Goal: Task Accomplishment & Management: Complete application form

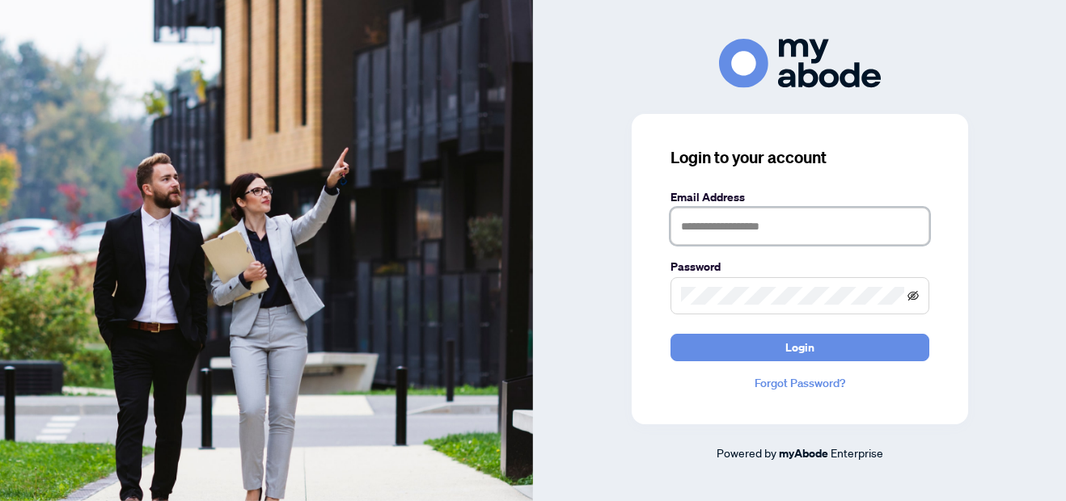
type input "**********"
click at [909, 297] on icon "eye-invisible" at bounding box center [912, 295] width 11 height 11
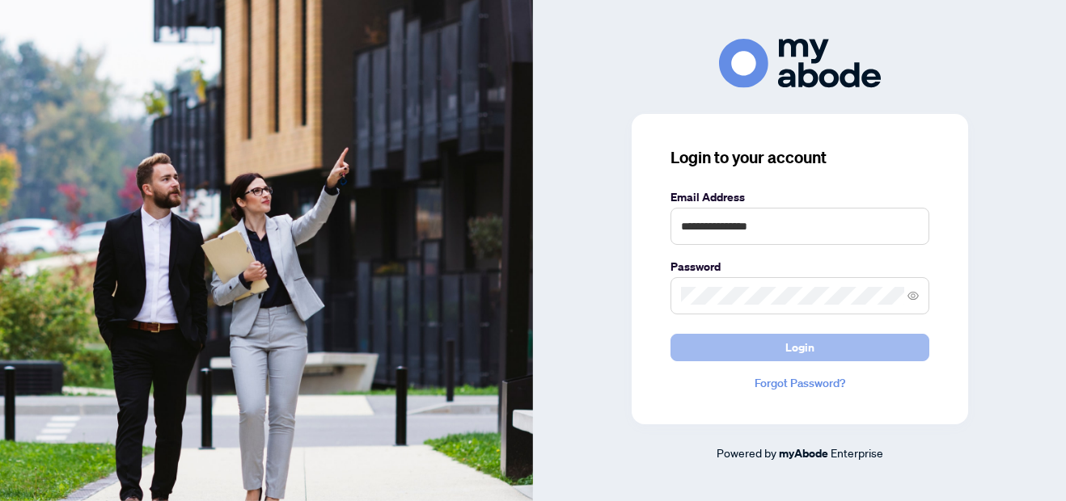
click at [810, 350] on span "Login" at bounding box center [799, 348] width 29 height 26
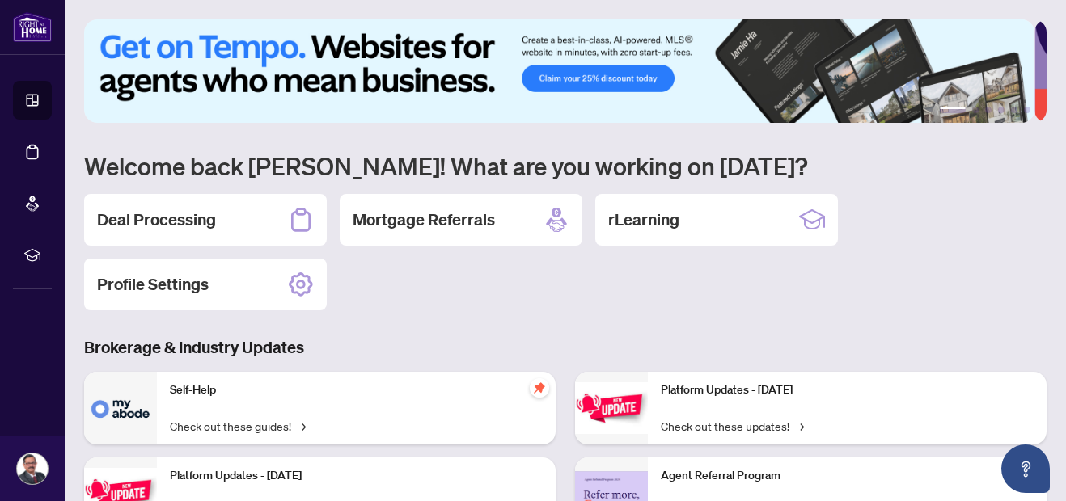
click at [218, 245] on div "Deal Processing Mortgage Referrals rLearning Profile Settings" at bounding box center [565, 252] width 962 height 116
click at [215, 213] on h2 "Deal Processing" at bounding box center [156, 220] width 119 height 23
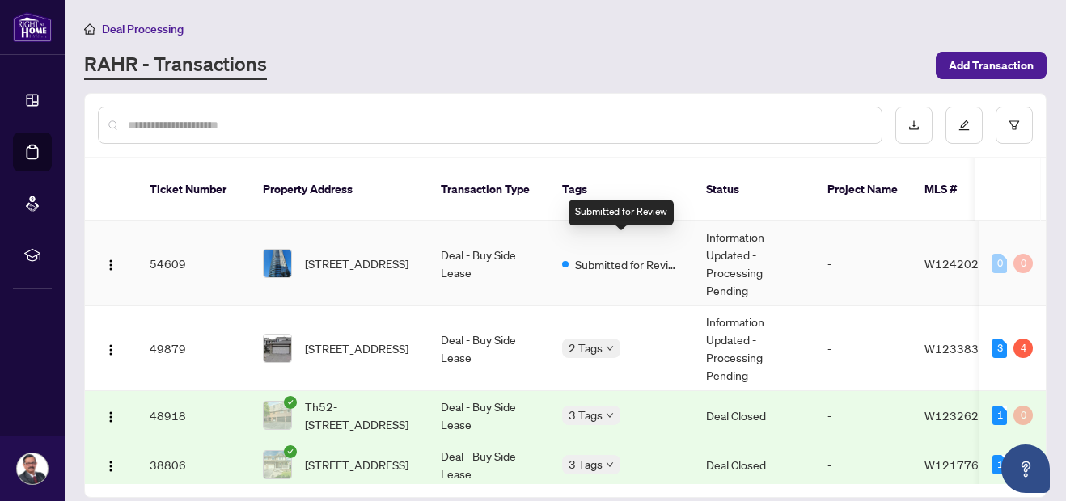
click at [594, 256] on span "Submitted for Review" at bounding box center [627, 265] width 105 height 18
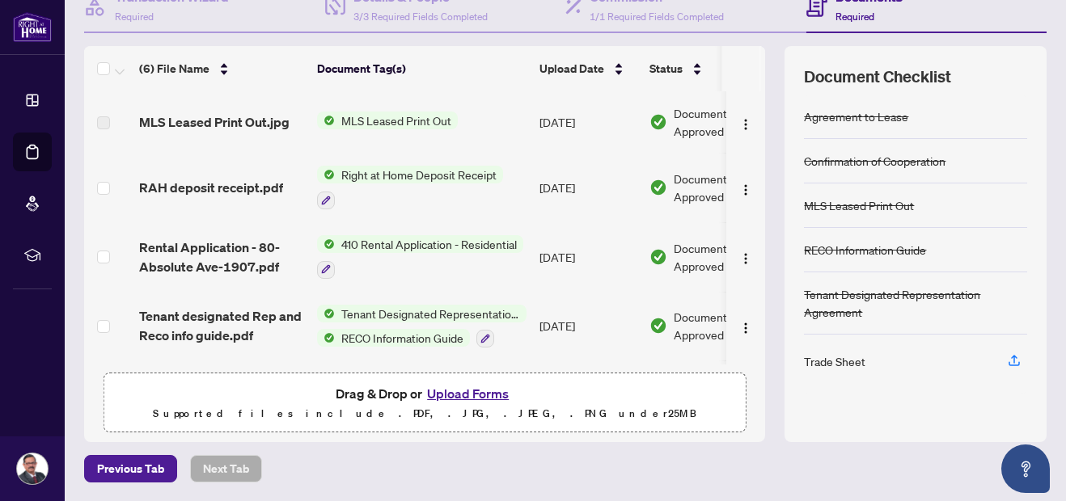
click at [361, 178] on span "Right at Home Deposit Receipt" at bounding box center [419, 175] width 168 height 18
click at [209, 197] on td "RAH deposit receipt.pdf" at bounding box center [222, 188] width 178 height 70
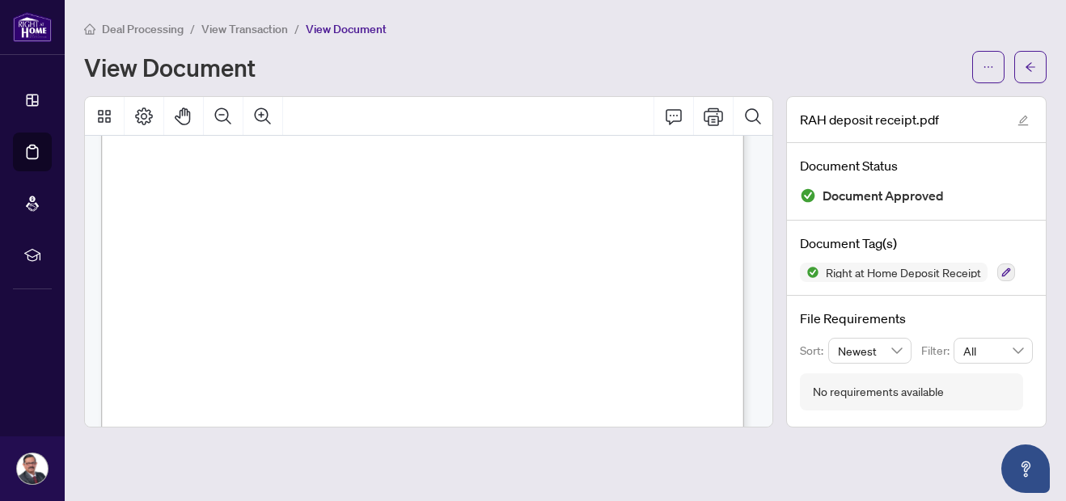
scroll to position [278, 0]
click at [466, 303] on div "Right at Home Realty [STREET_ADDRESS][PERSON_NAME] Receipt [DATE] RECEIVED FROM…" at bounding box center [518, 361] width 835 height 1080
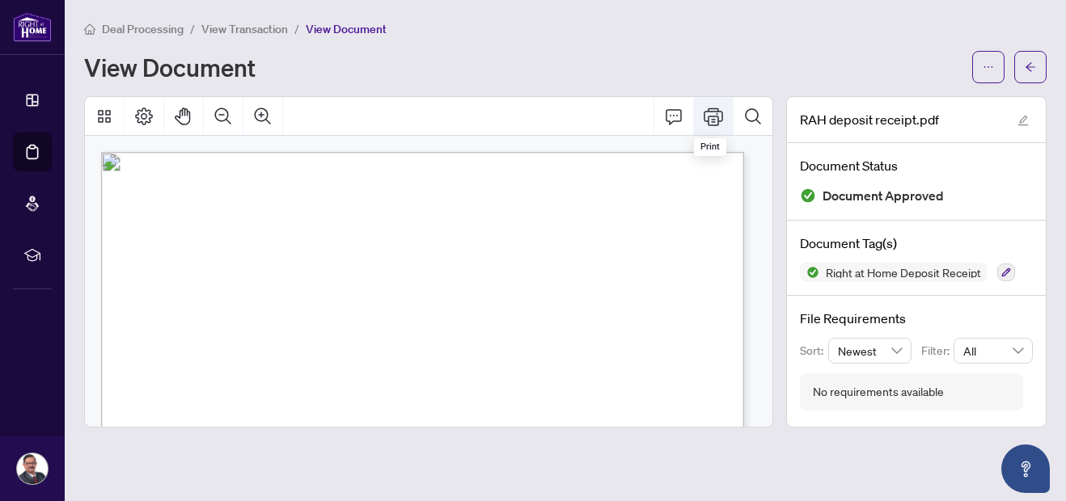
click at [723, 119] on button "Print" at bounding box center [713, 116] width 39 height 39
click at [1026, 68] on icon "arrow-left" at bounding box center [1030, 66] width 11 height 11
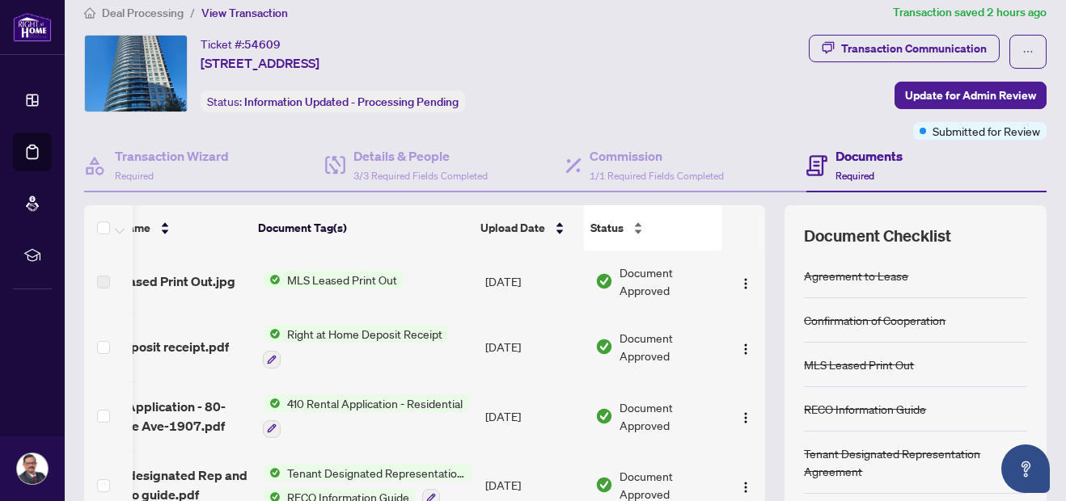
scroll to position [5, 0]
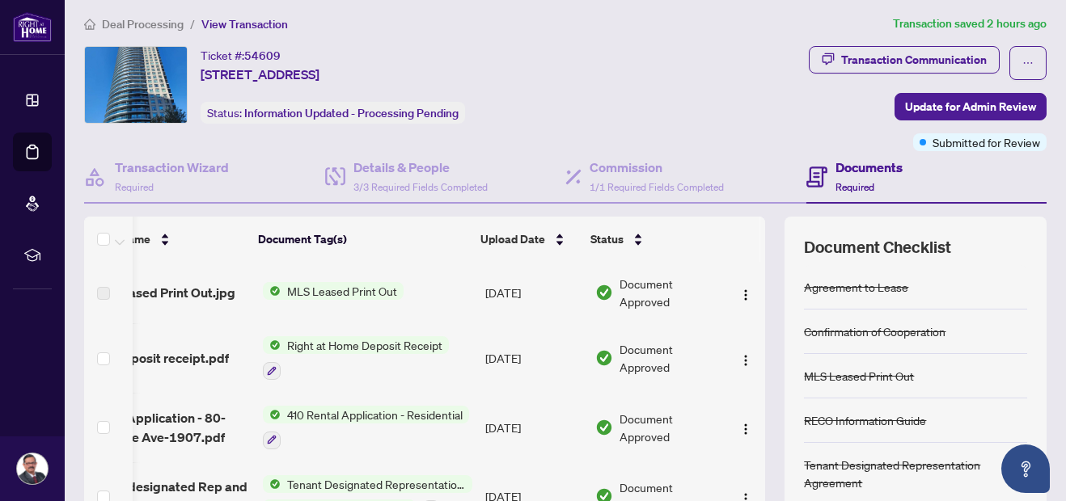
click at [330, 286] on span "MLS Leased Print Out" at bounding box center [342, 291] width 123 height 18
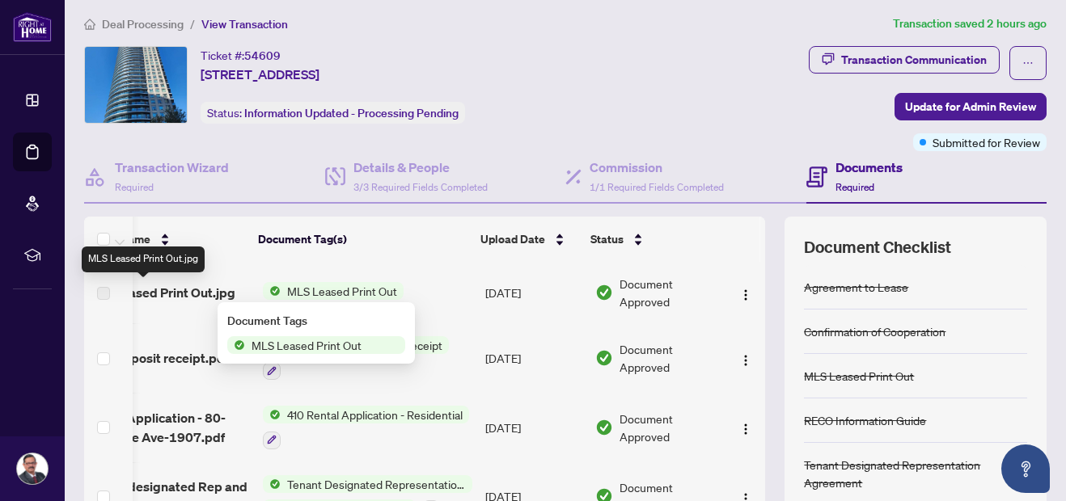
click at [198, 294] on span "MLS Leased Print Out.jpg" at bounding box center [160, 292] width 150 height 19
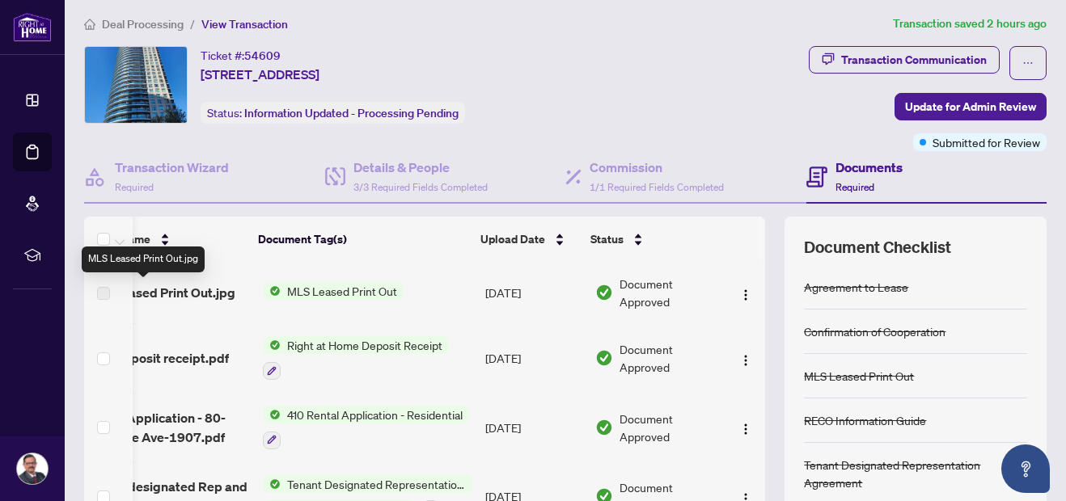
click at [179, 294] on span "MLS Leased Print Out.jpg" at bounding box center [160, 292] width 150 height 19
click at [374, 296] on span "MLS Leased Print Out" at bounding box center [342, 291] width 123 height 18
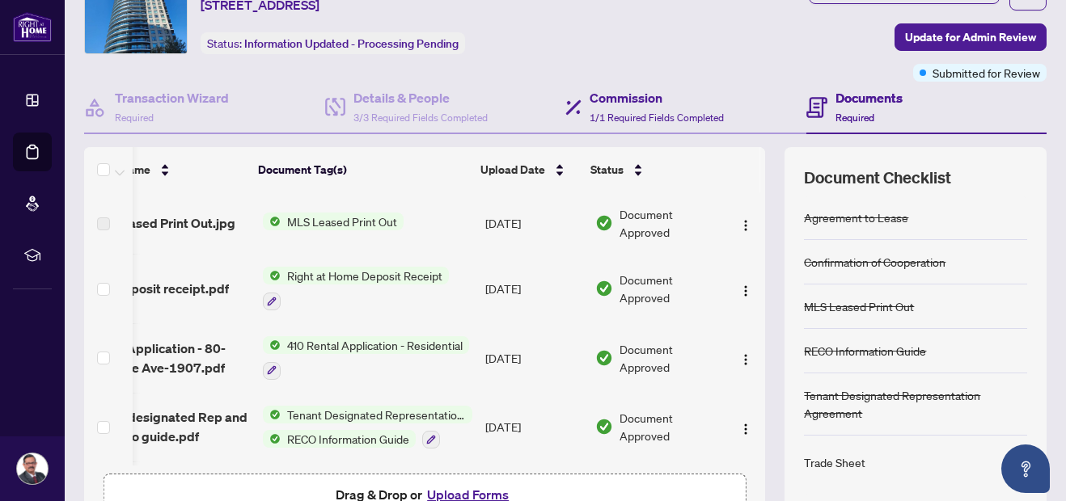
scroll to position [75, 0]
click at [739, 225] on img "button" at bounding box center [745, 224] width 13 height 13
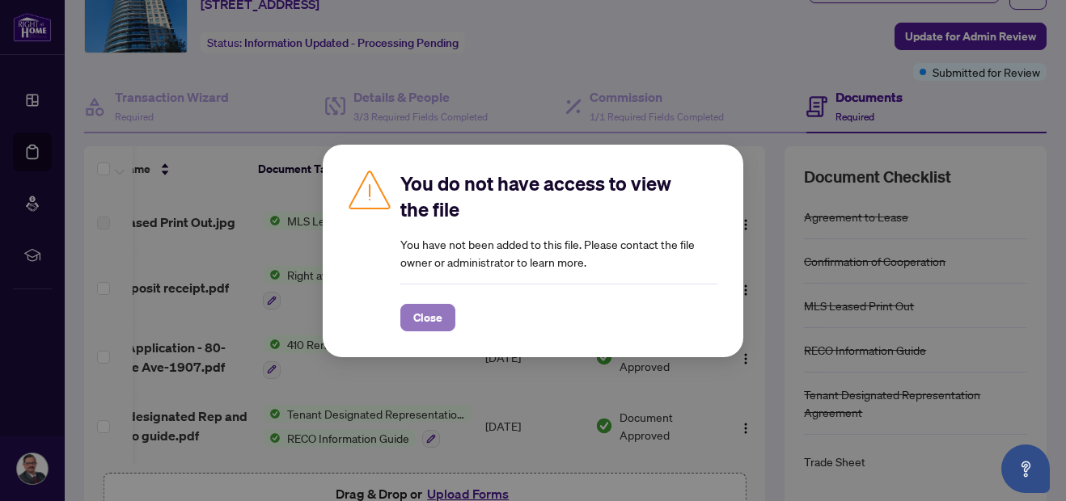
click at [435, 311] on span "Close" at bounding box center [427, 318] width 29 height 26
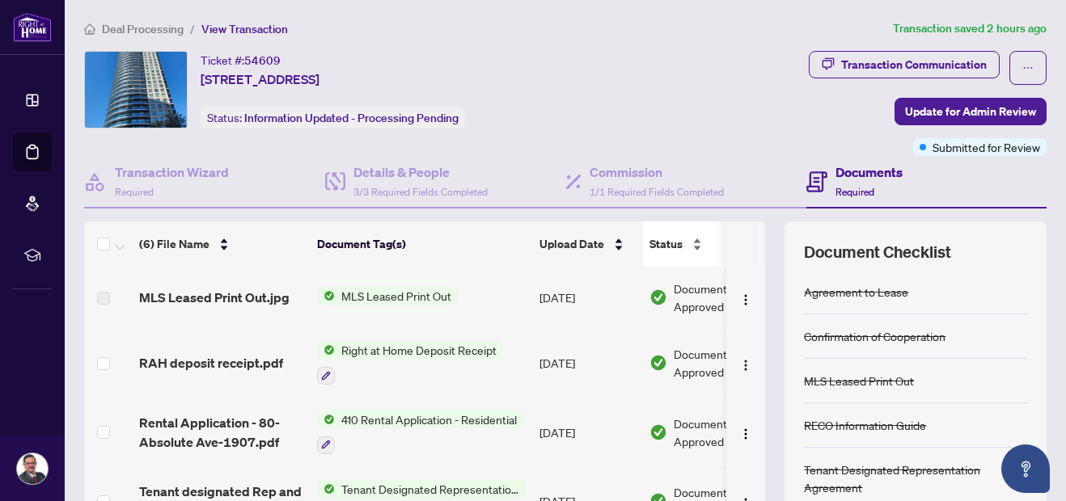
scroll to position [175, 0]
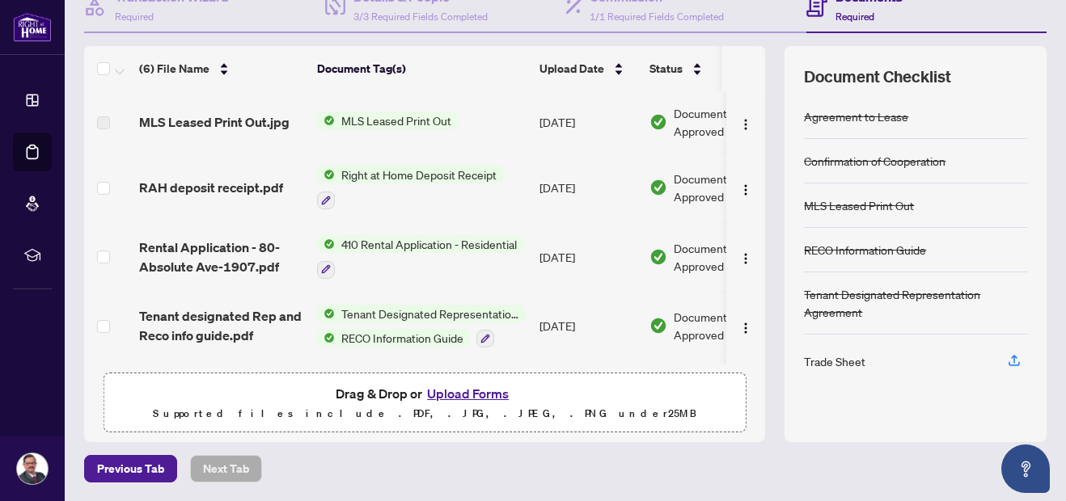
click at [453, 395] on button "Upload Forms" at bounding box center [467, 393] width 91 height 21
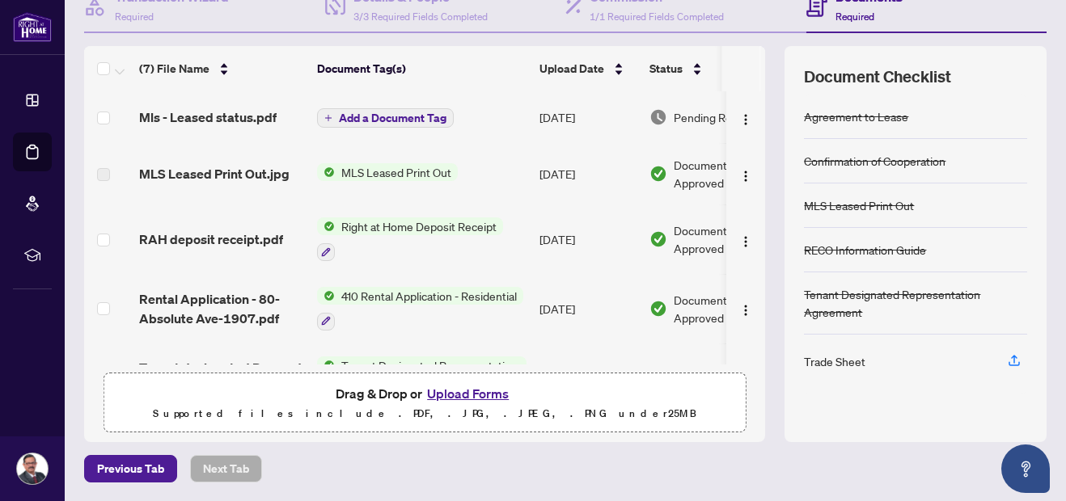
click at [400, 116] on span "Add a Document Tag" at bounding box center [393, 117] width 108 height 11
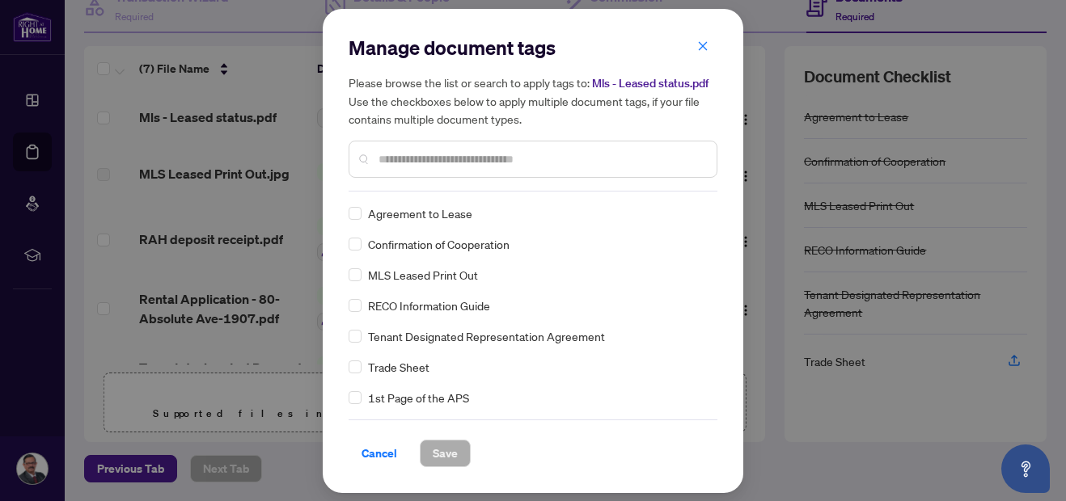
click at [391, 198] on div "Manage document tags Please browse the list or search to apply tags to: Mls - L…" at bounding box center [533, 251] width 369 height 433
click at [407, 158] on input "text" at bounding box center [540, 159] width 325 height 18
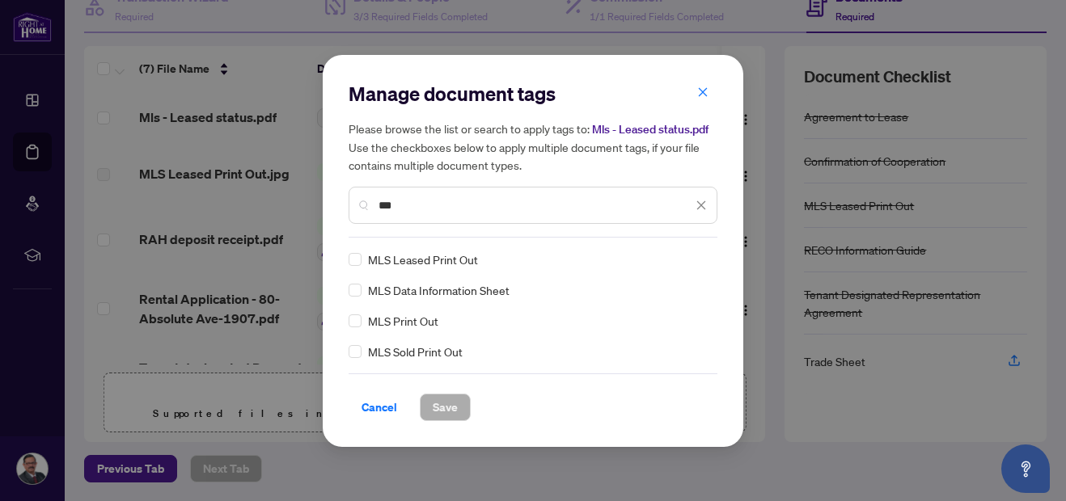
type input "***"
click at [452, 406] on span "Save" at bounding box center [445, 408] width 25 height 26
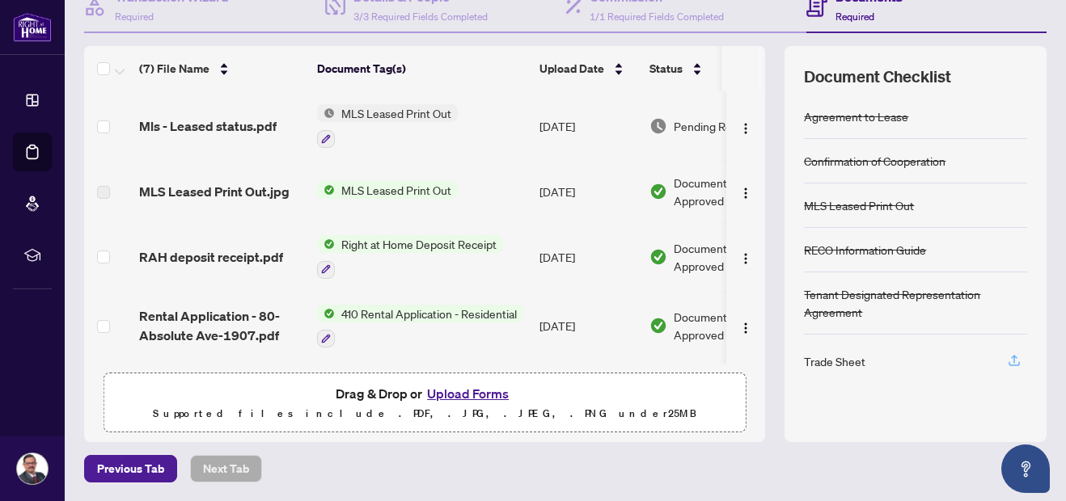
click at [1007, 364] on icon "button" at bounding box center [1014, 360] width 15 height 15
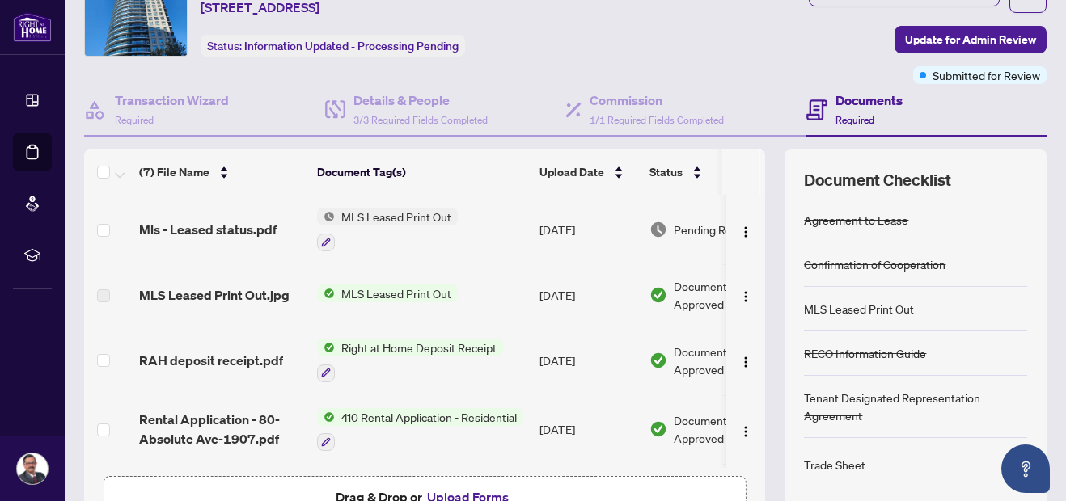
scroll to position [0, 0]
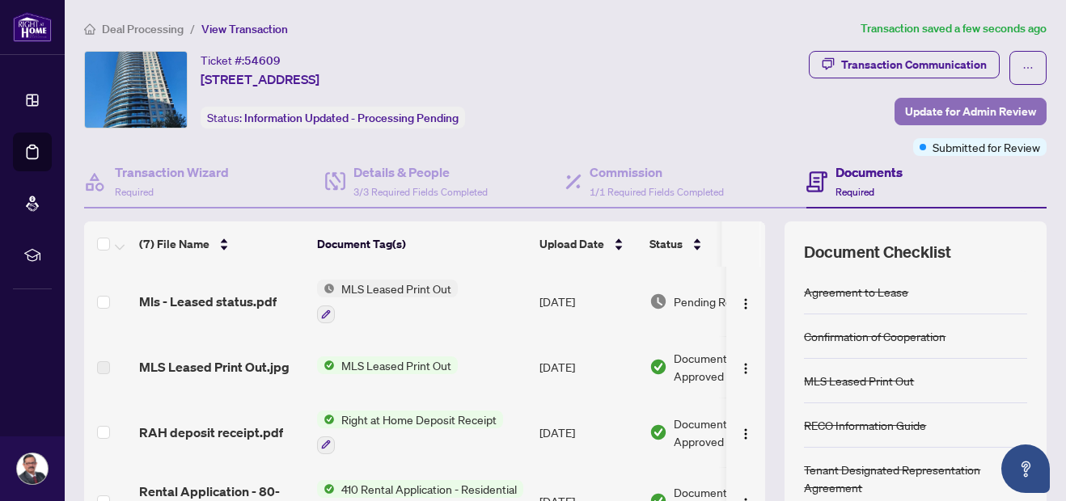
click at [949, 105] on span "Update for Admin Review" at bounding box center [970, 112] width 131 height 26
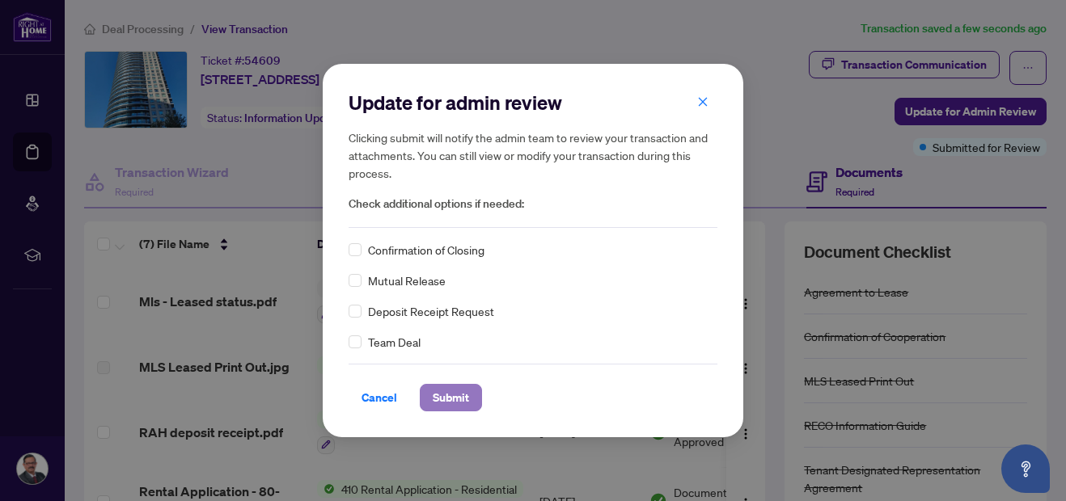
click at [467, 400] on span "Submit" at bounding box center [451, 398] width 36 height 26
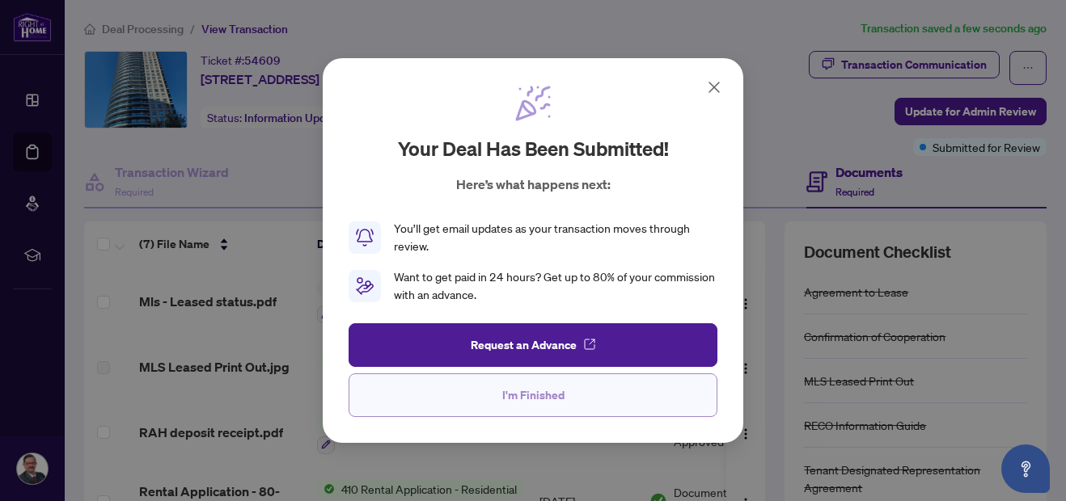
click at [519, 398] on span "I'm Finished" at bounding box center [533, 395] width 62 height 26
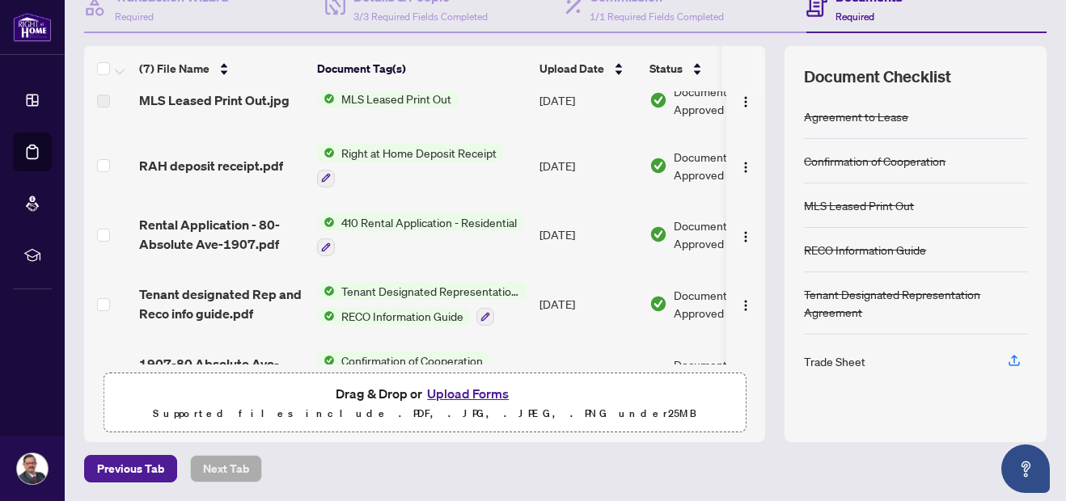
scroll to position [92, 0]
click at [1011, 360] on icon "button" at bounding box center [1014, 359] width 6 height 8
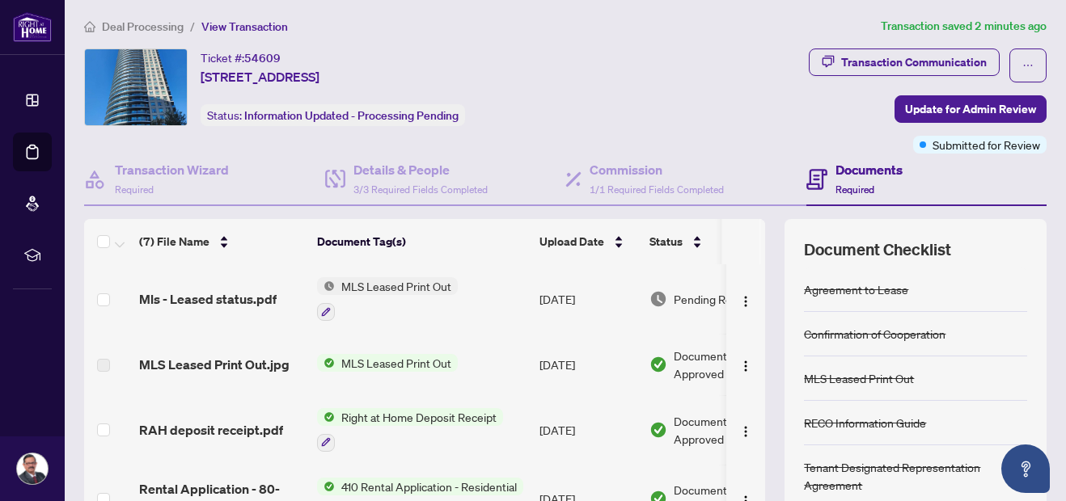
scroll to position [0, 0]
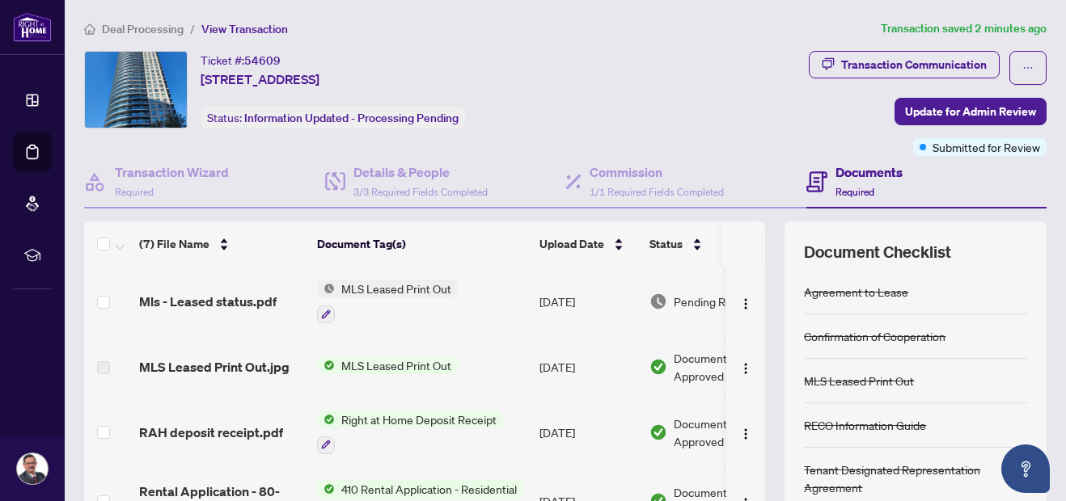
click at [742, 129] on div "Transaction Communication Update for Admin Review Submitted for Review" at bounding box center [843, 103] width 407 height 105
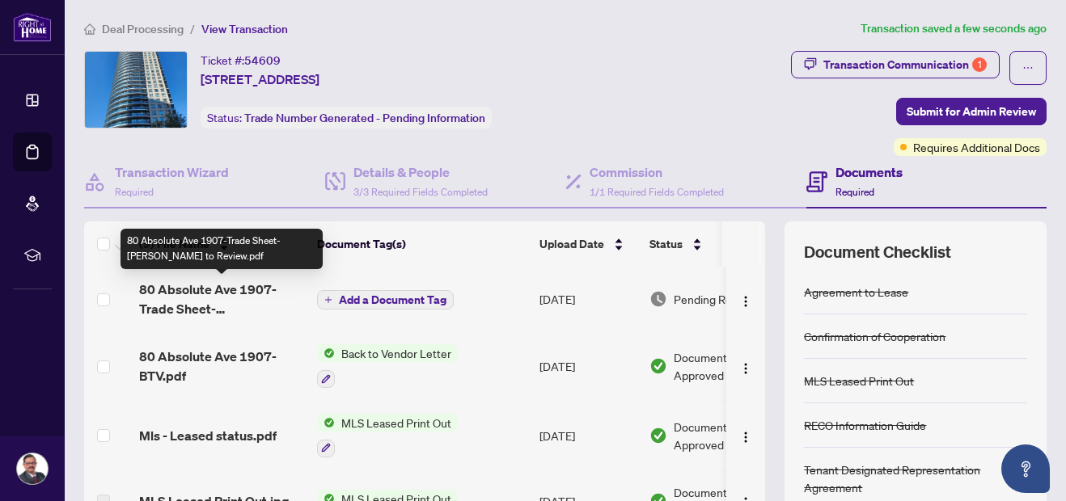
click at [218, 298] on span "80 Absolute Ave 1907-Trade Sheet-Nelson to Review.pdf" at bounding box center [221, 299] width 165 height 39
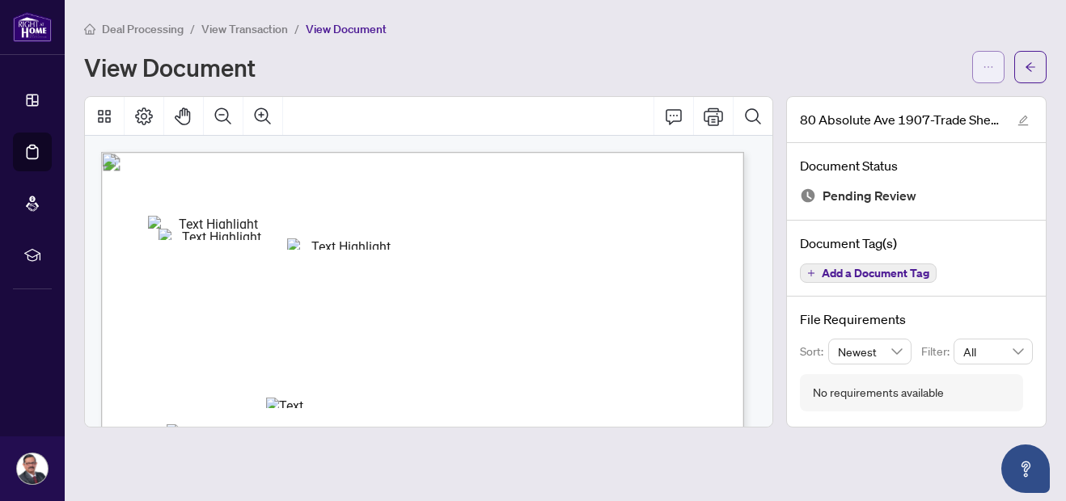
click at [999, 65] on button "button" at bounding box center [988, 67] width 32 height 32
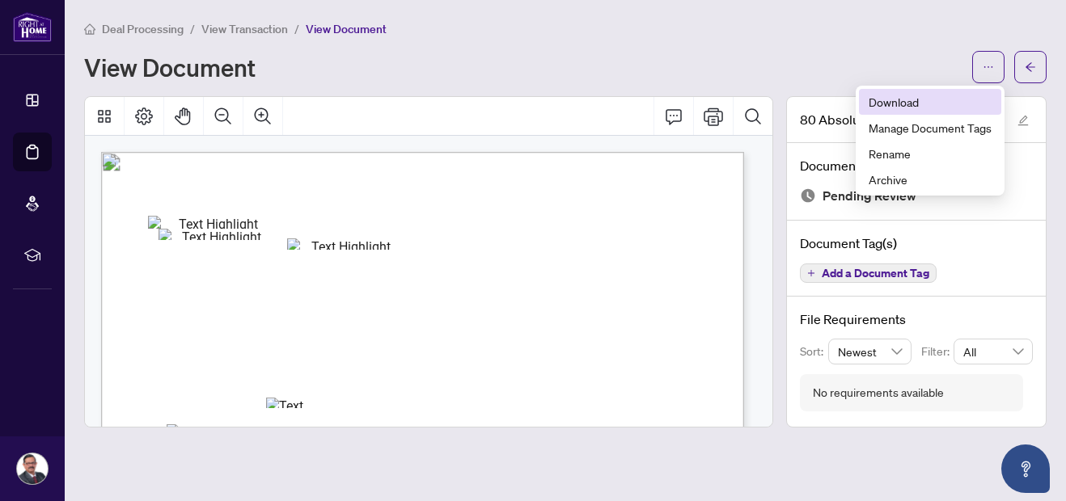
click at [915, 95] on span "Download" at bounding box center [929, 102] width 123 height 18
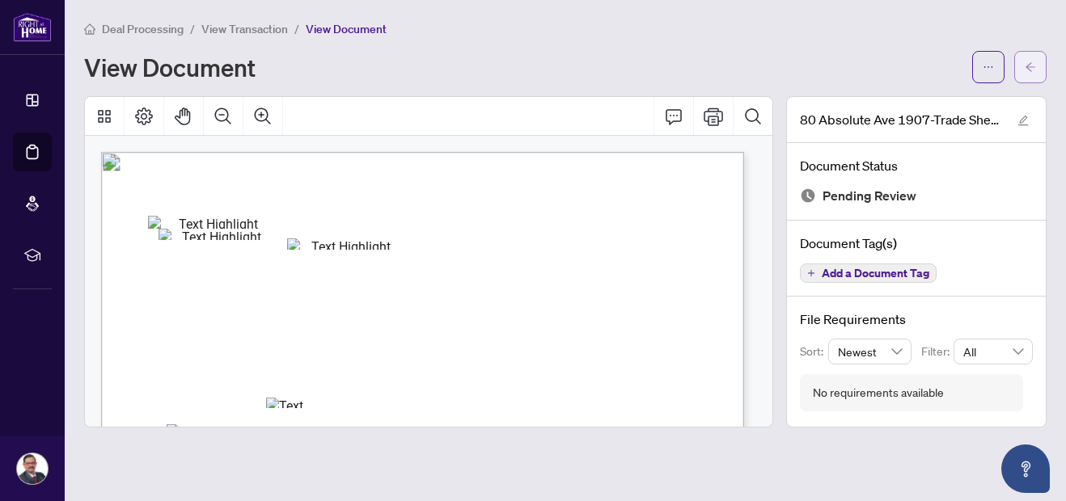
click at [1031, 54] on span "button" at bounding box center [1030, 67] width 11 height 26
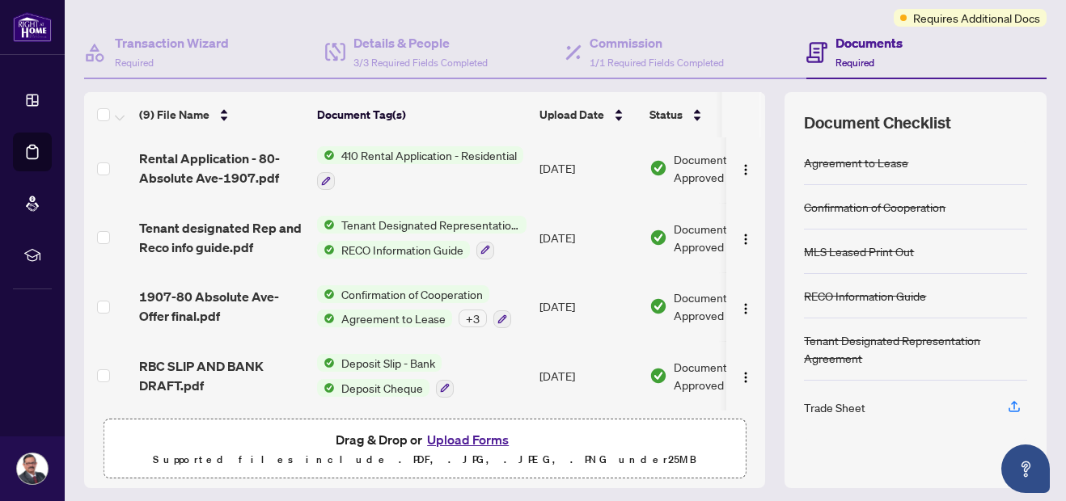
scroll to position [175, 0]
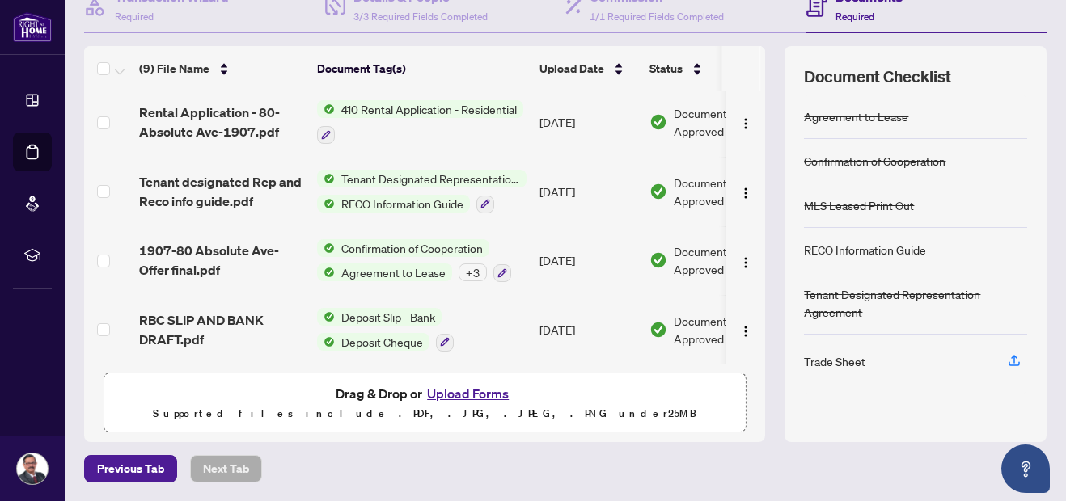
click at [481, 386] on button "Upload Forms" at bounding box center [467, 393] width 91 height 21
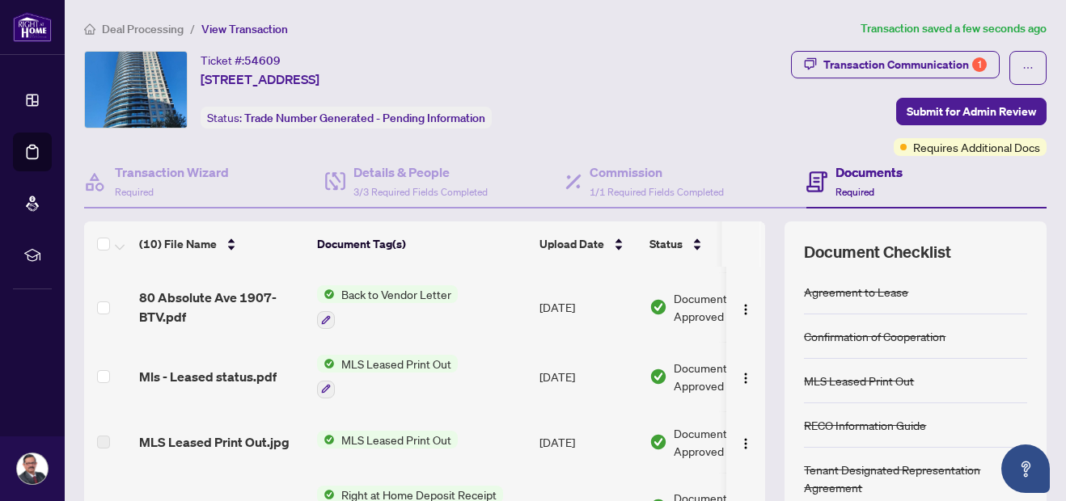
scroll to position [0, 0]
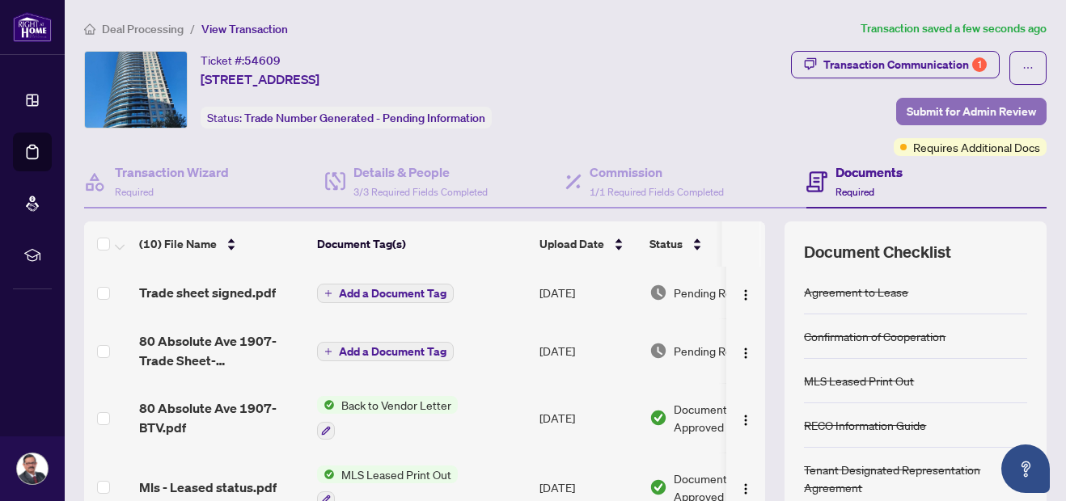
click at [947, 110] on span "Submit for Admin Review" at bounding box center [970, 112] width 129 height 26
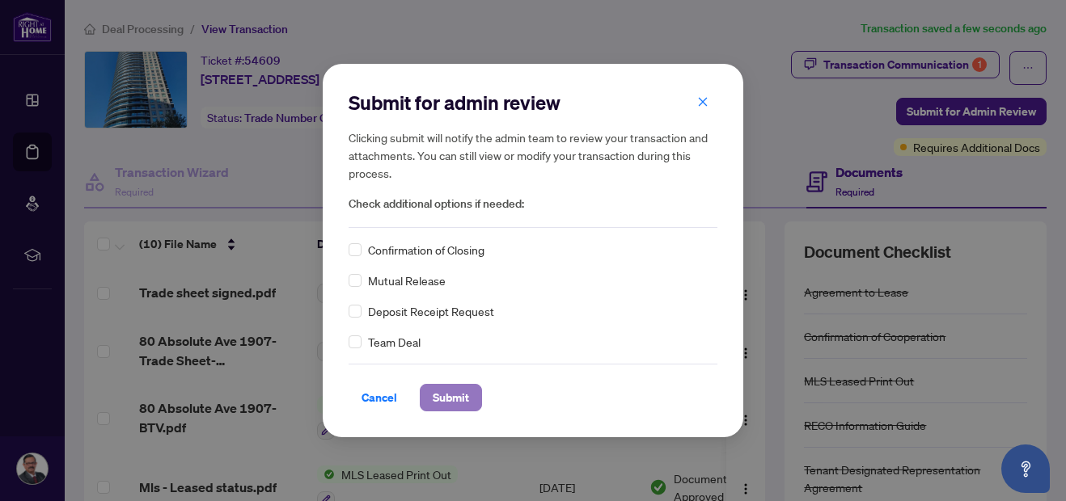
click at [464, 394] on span "Submit" at bounding box center [451, 398] width 36 height 26
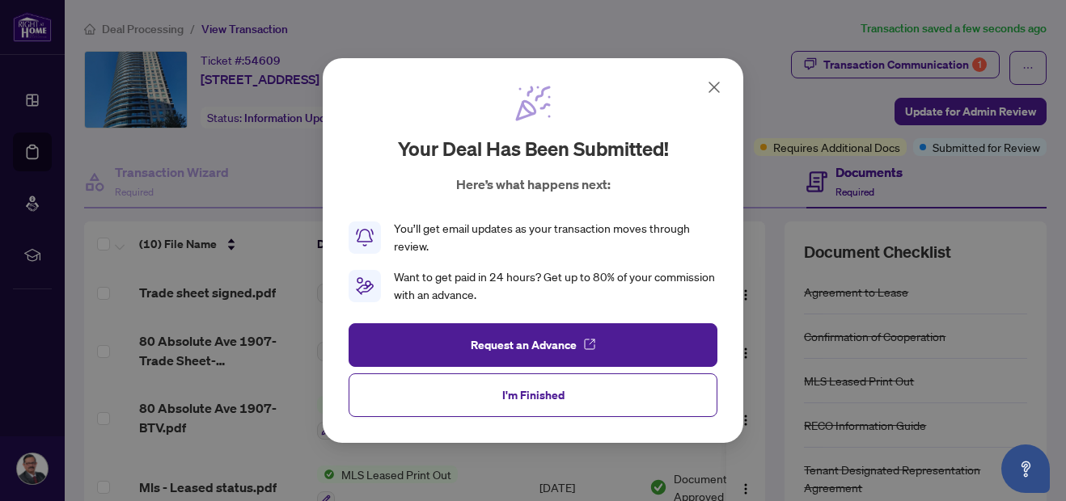
click at [464, 394] on button "I'm Finished" at bounding box center [533, 396] width 369 height 44
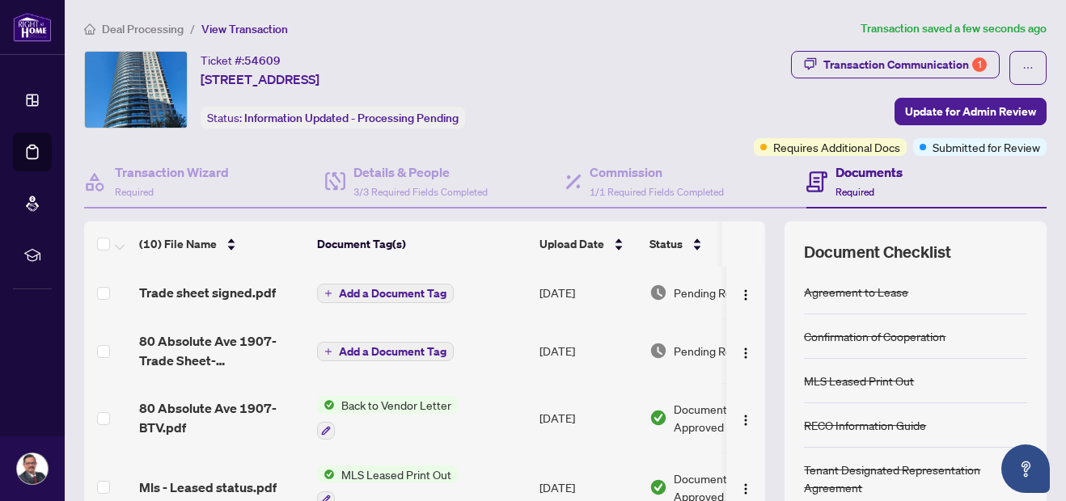
click at [396, 294] on span "Add a Document Tag" at bounding box center [393, 293] width 108 height 11
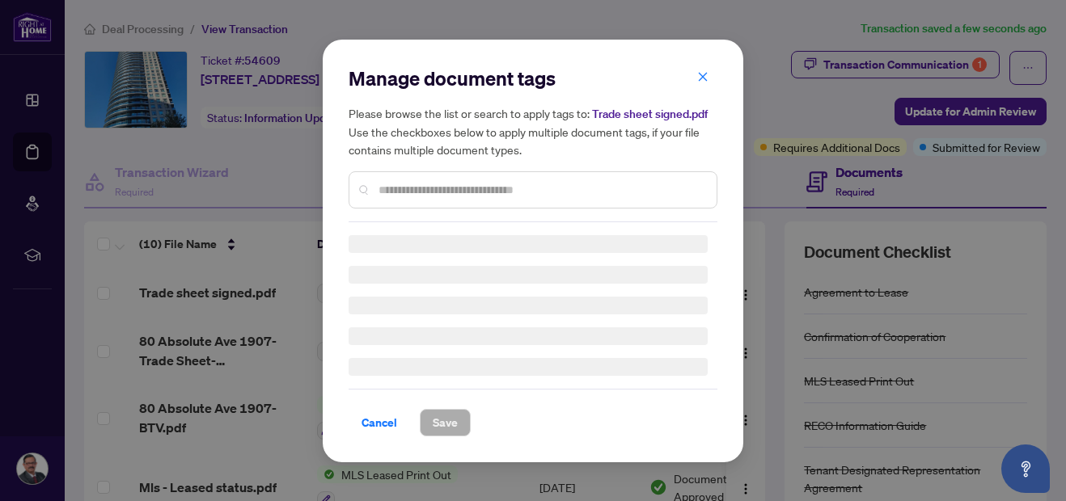
click at [405, 192] on div "Manage document tags Please browse the list or search to apply tags to: Trade s…" at bounding box center [533, 250] width 369 height 371
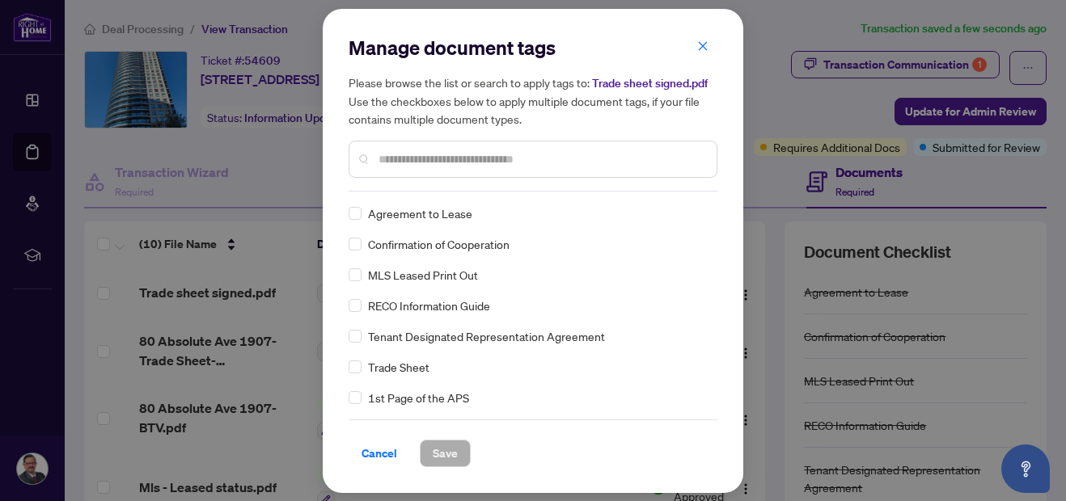
click at [398, 161] on input "text" at bounding box center [540, 159] width 325 height 18
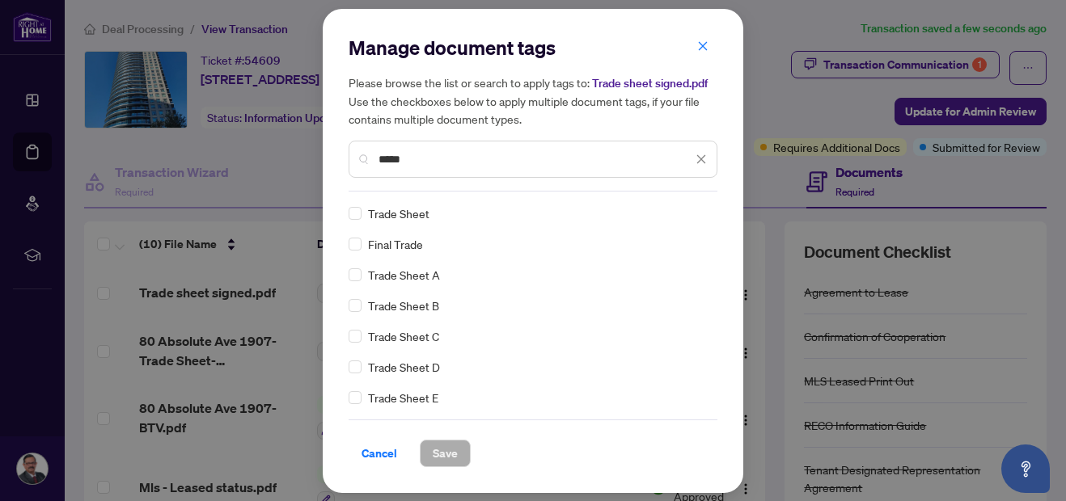
type input "*****"
click at [446, 454] on span "Save" at bounding box center [445, 454] width 25 height 26
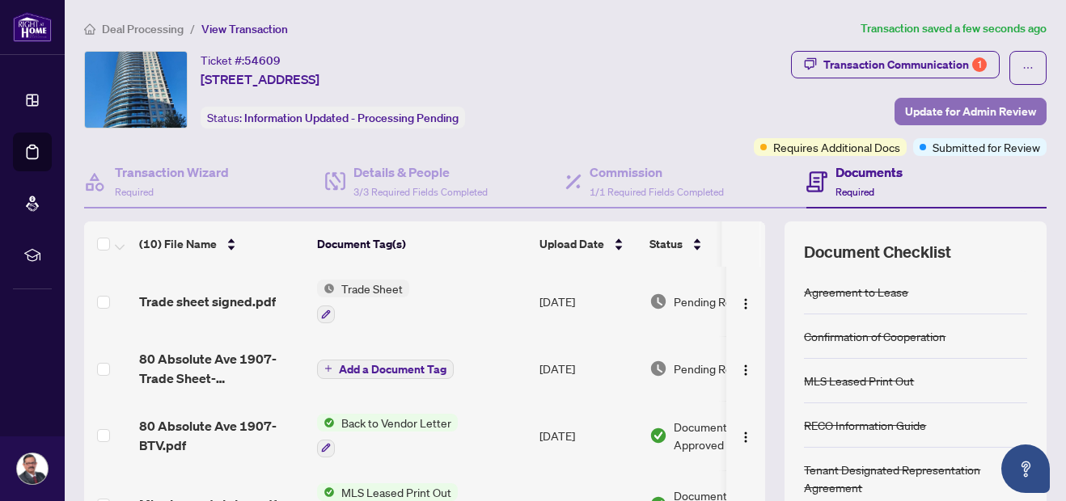
click at [929, 105] on span "Update for Admin Review" at bounding box center [970, 112] width 131 height 26
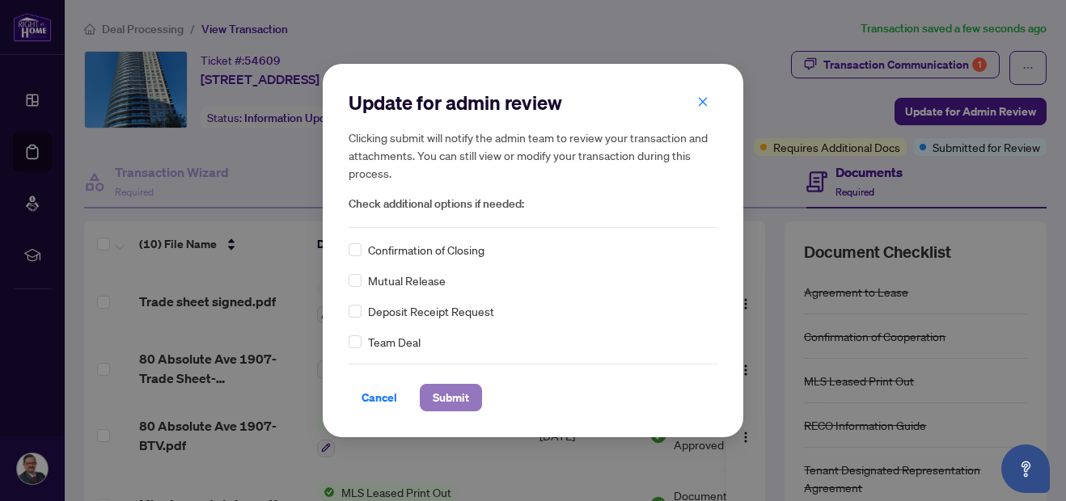
click at [441, 405] on span "Submit" at bounding box center [451, 398] width 36 height 26
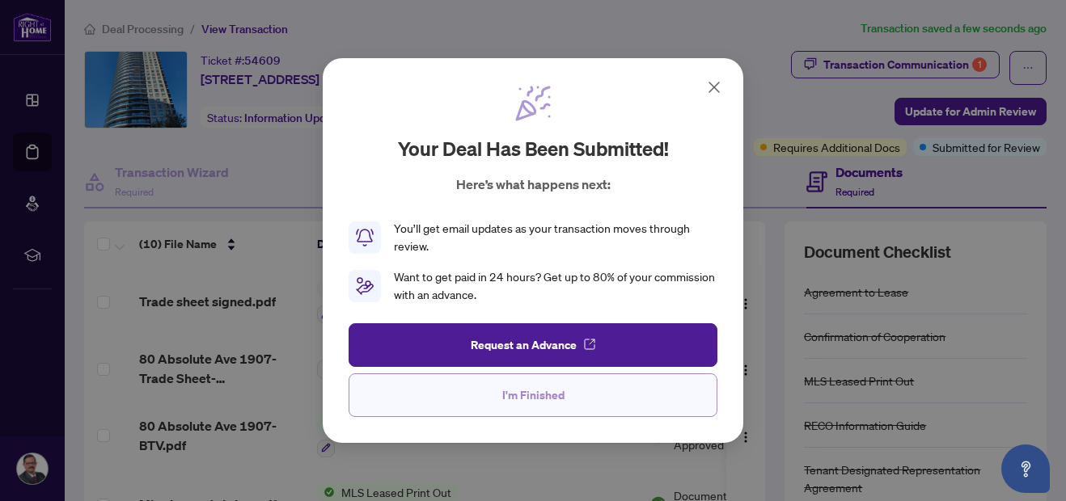
click at [477, 399] on button "I'm Finished" at bounding box center [533, 396] width 369 height 44
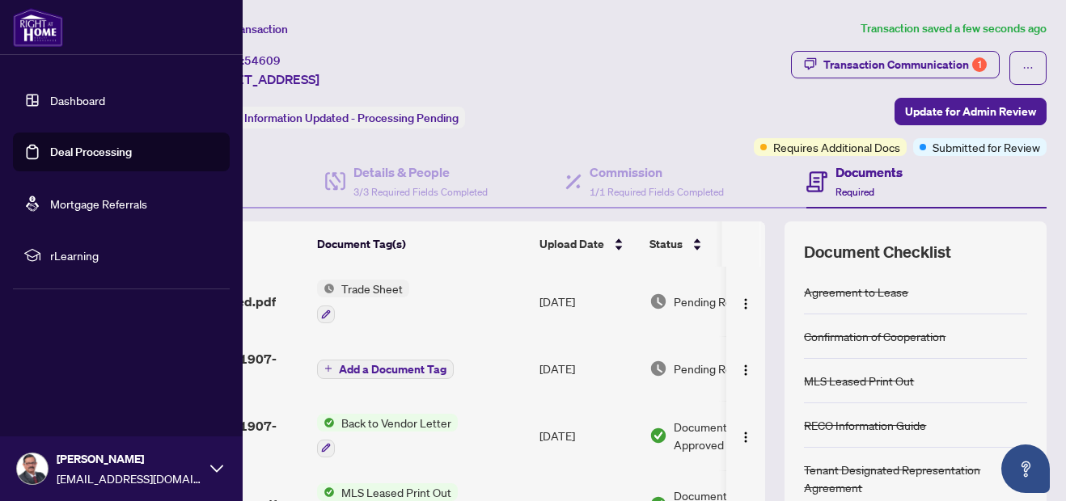
click at [73, 105] on link "Dashboard" at bounding box center [77, 100] width 55 height 15
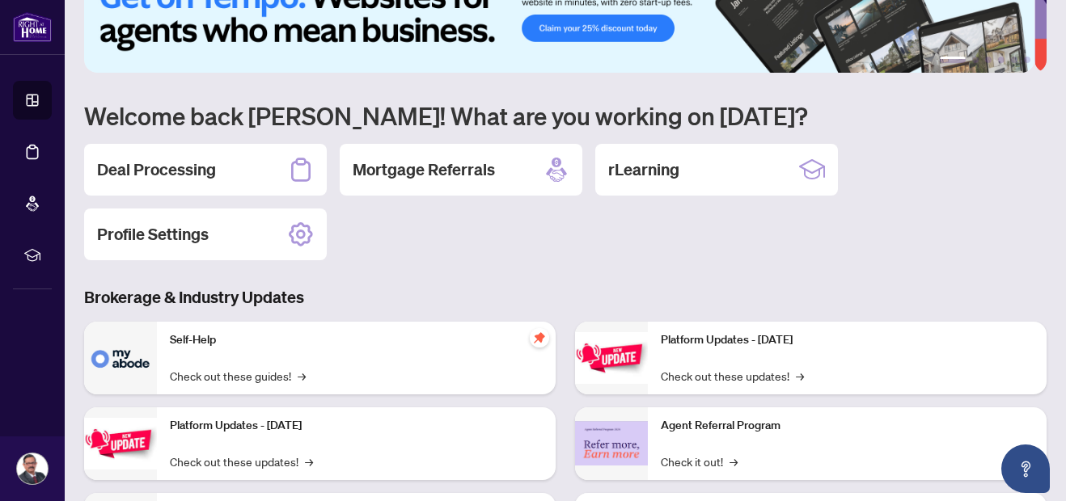
scroll to position [44, 0]
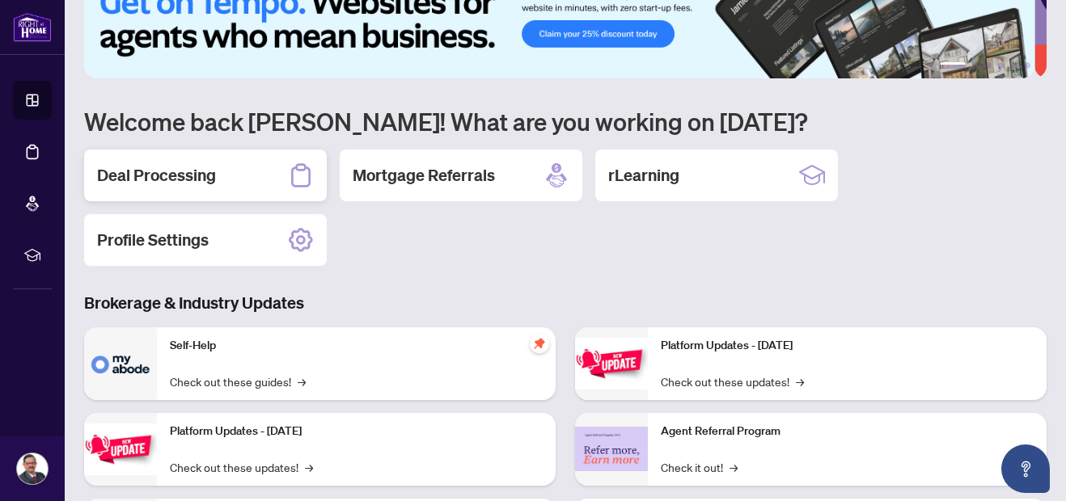
click at [216, 168] on div "Deal Processing" at bounding box center [205, 176] width 243 height 52
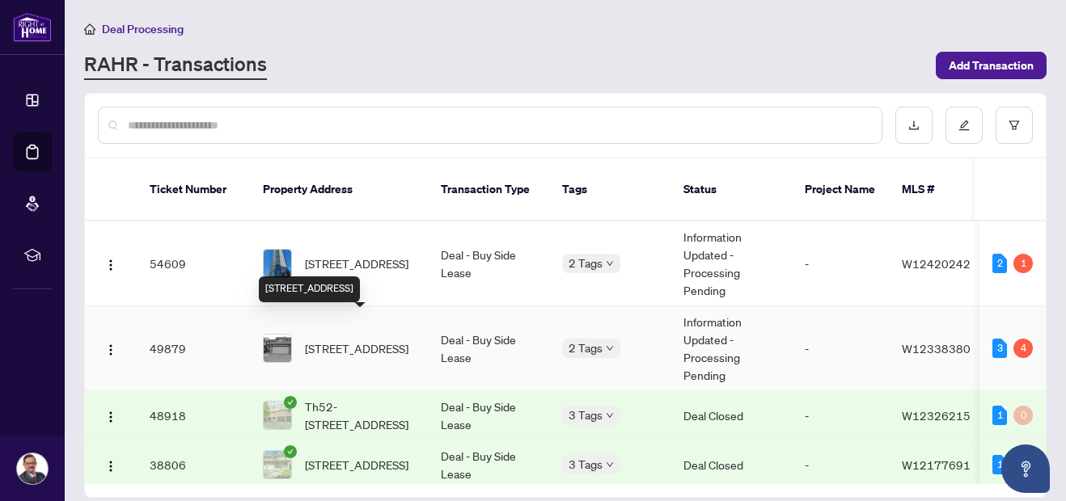
click at [347, 340] on span "[STREET_ADDRESS]" at bounding box center [357, 349] width 104 height 18
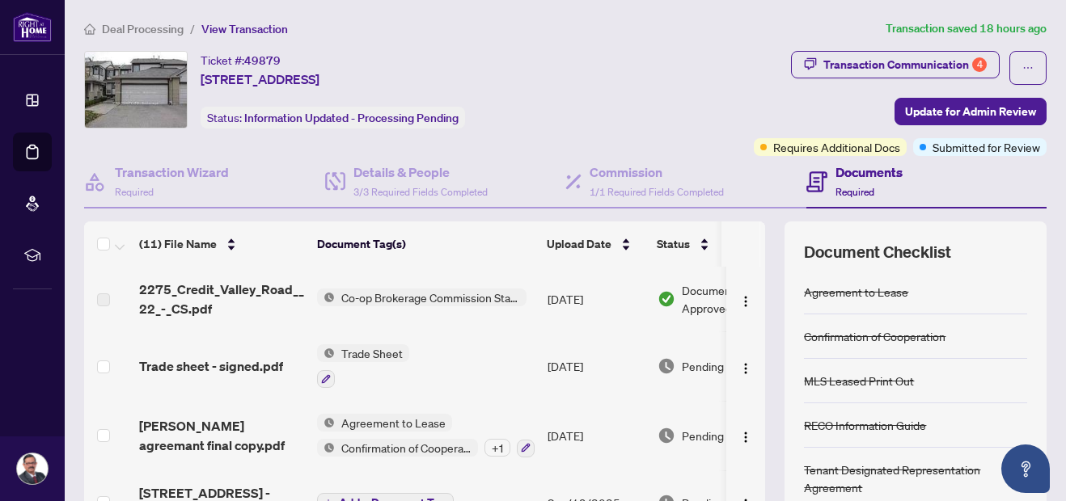
click at [351, 298] on span "Co-op Brokerage Commission Statement" at bounding box center [431, 298] width 192 height 18
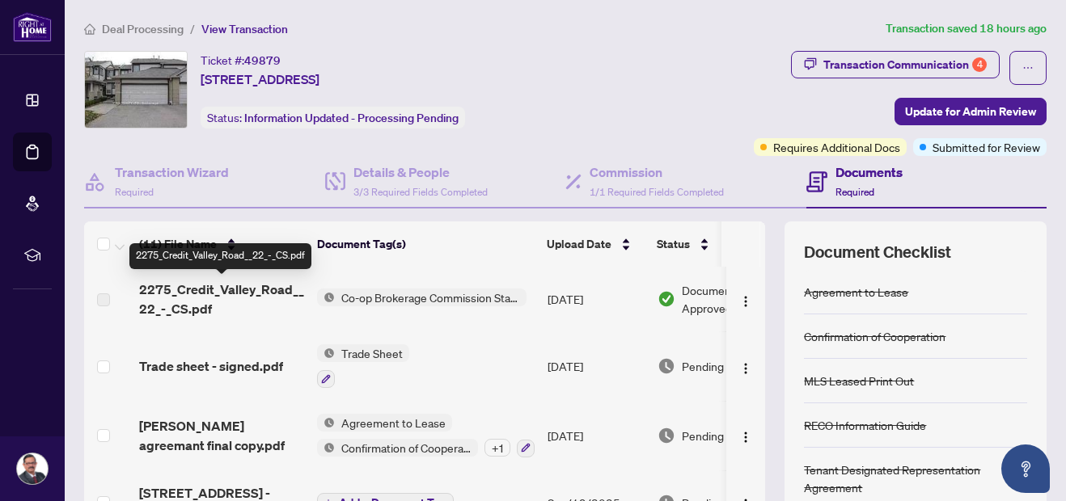
click at [256, 289] on span "2275_Credit_Valley_Road__22_-_CS.pdf" at bounding box center [221, 299] width 165 height 39
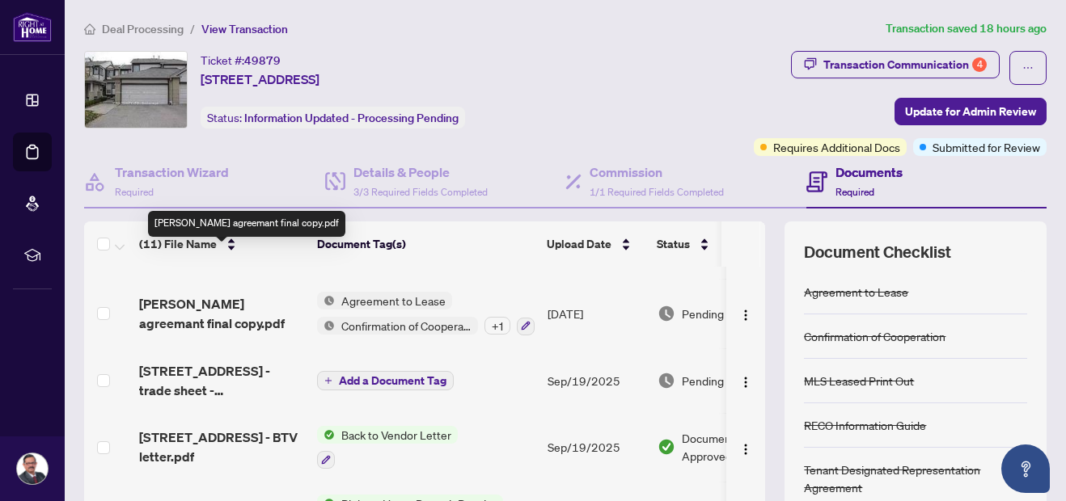
scroll to position [263, 0]
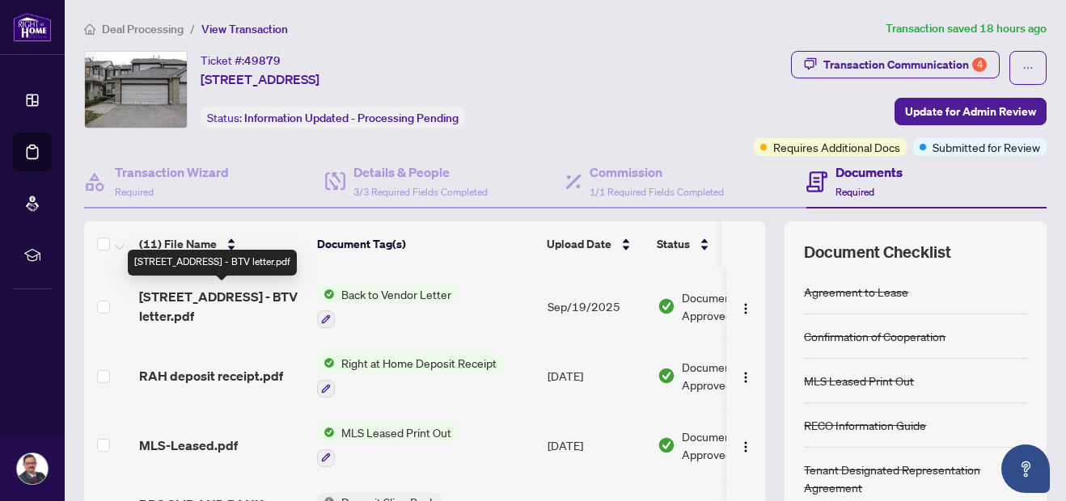
click at [251, 294] on span "2275 Credit Valley Rd 22 - BTV letter.pdf" at bounding box center [221, 306] width 165 height 39
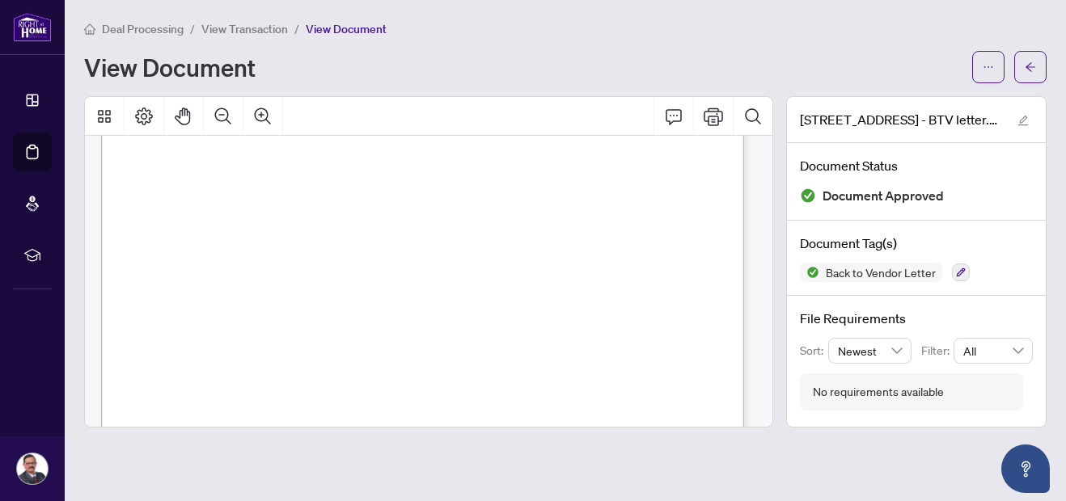
scroll to position [160, 0]
